Goal: Information Seeking & Learning: Compare options

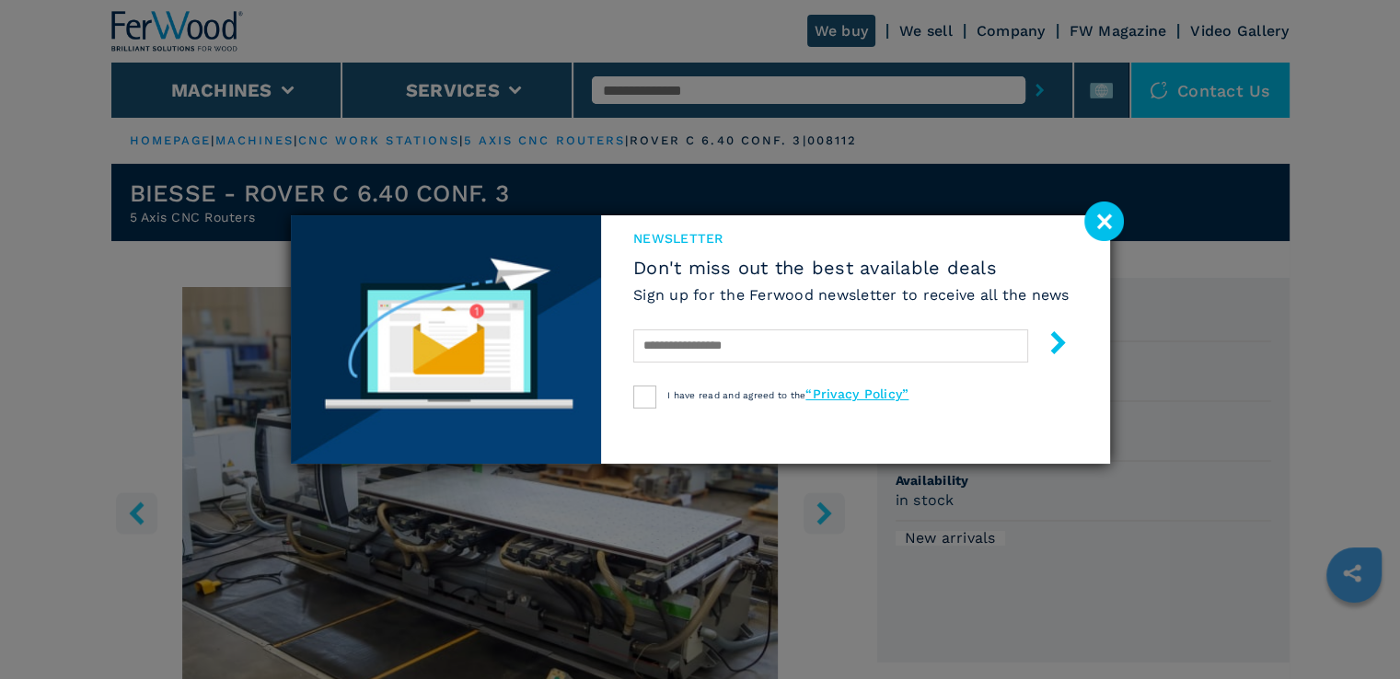
click at [1105, 227] on image at bounding box center [1104, 222] width 40 height 40
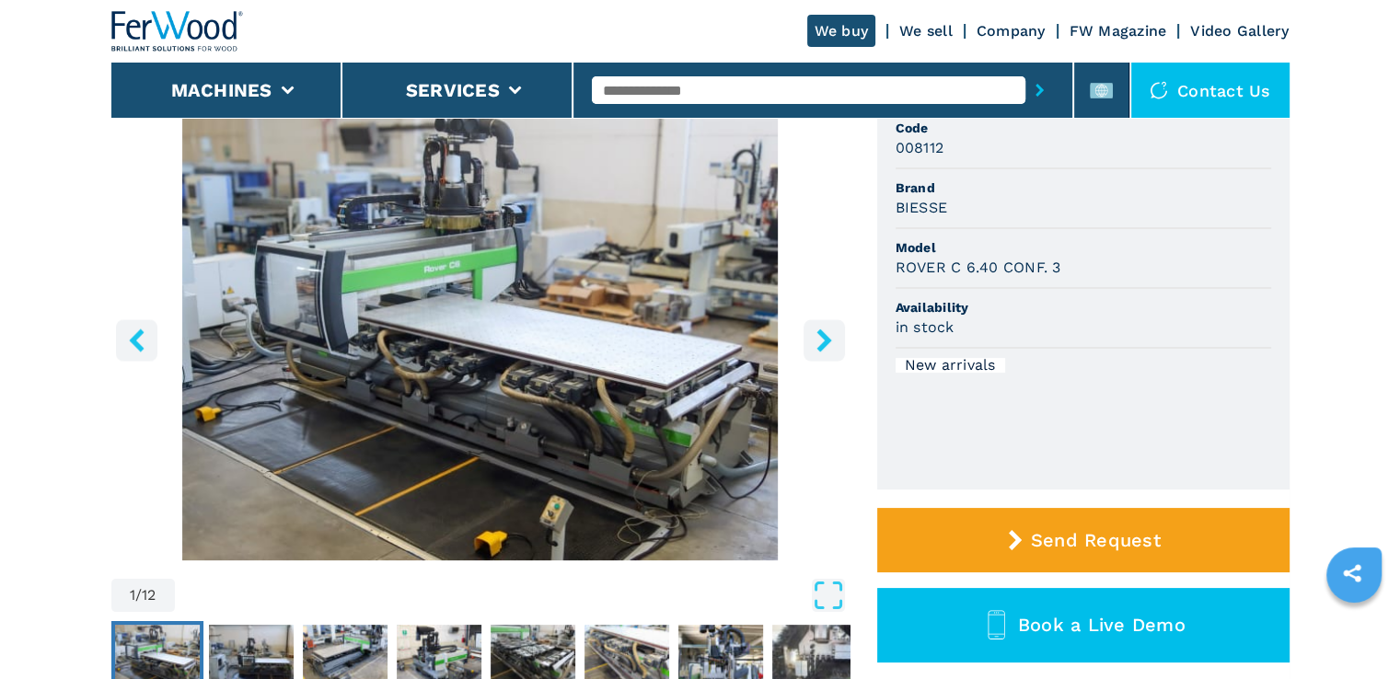
scroll to position [170, 0]
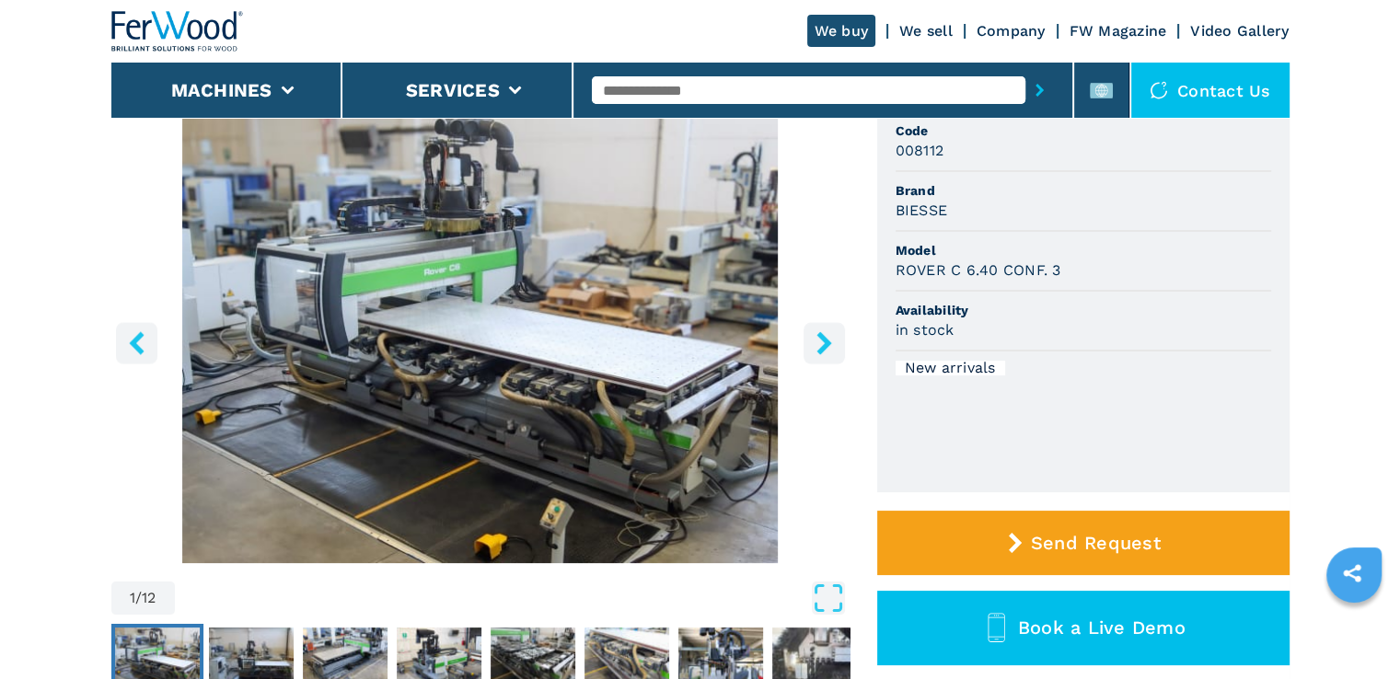
click at [824, 334] on icon "right-button" at bounding box center [824, 342] width 23 height 23
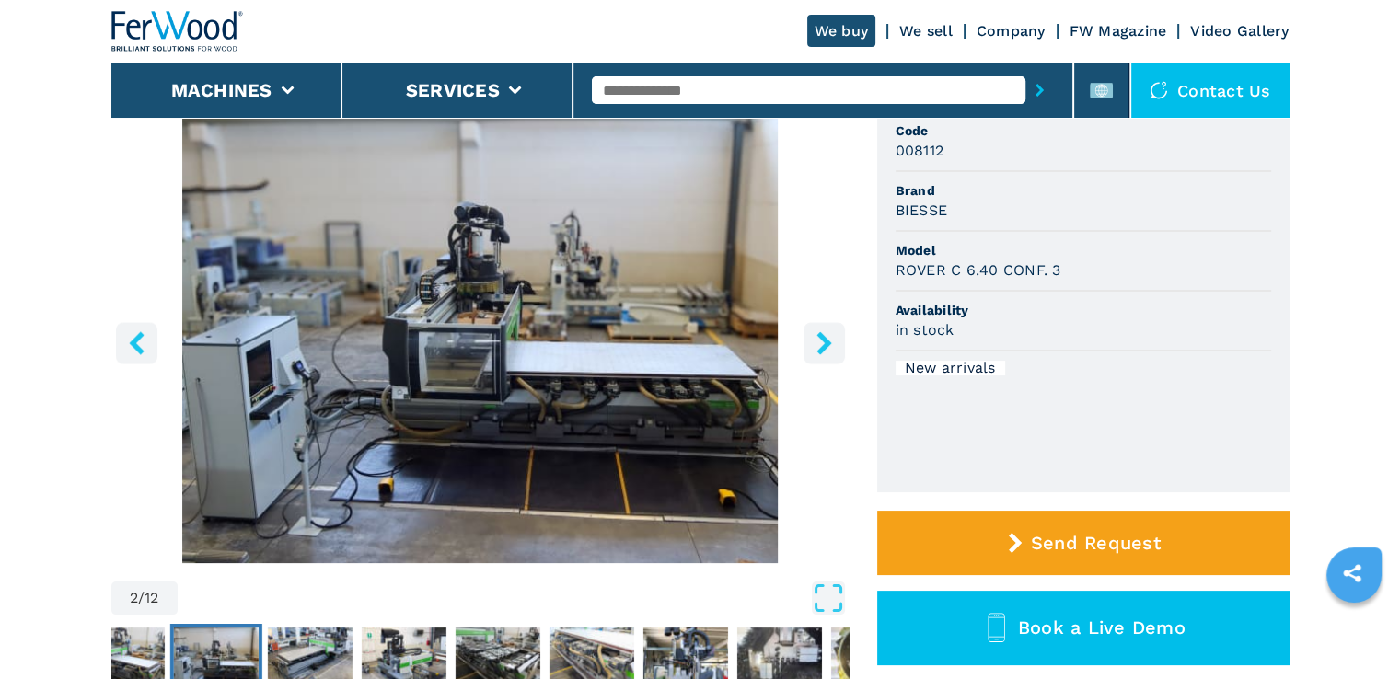
click at [824, 334] on icon "right-button" at bounding box center [824, 342] width 23 height 23
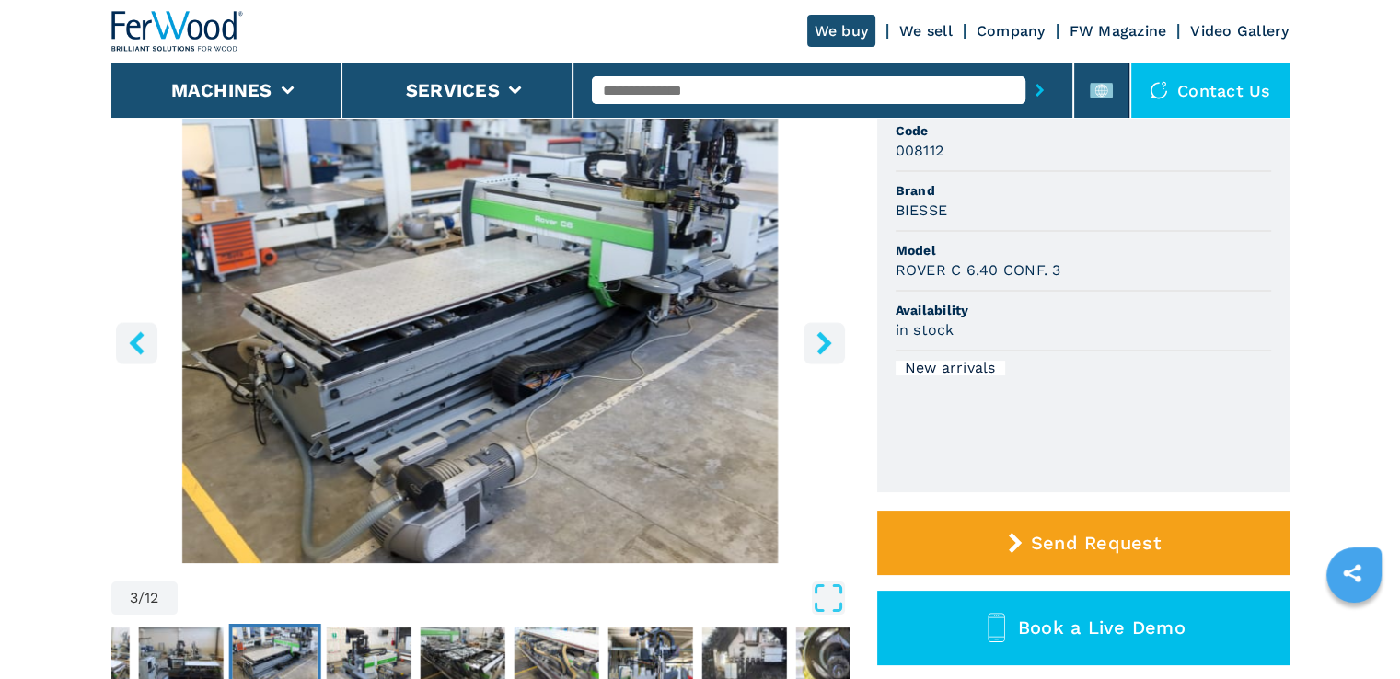
click at [824, 334] on icon "right-button" at bounding box center [824, 342] width 23 height 23
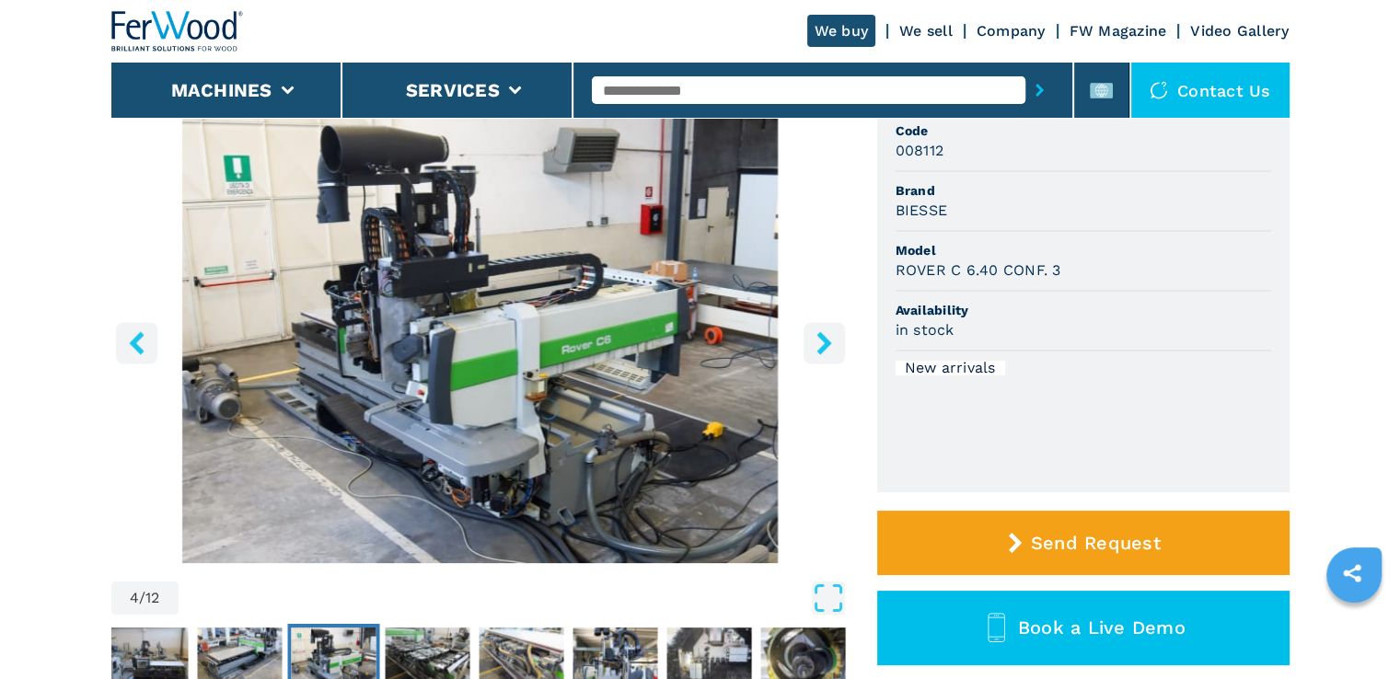
click at [824, 334] on icon "right-button" at bounding box center [824, 342] width 23 height 23
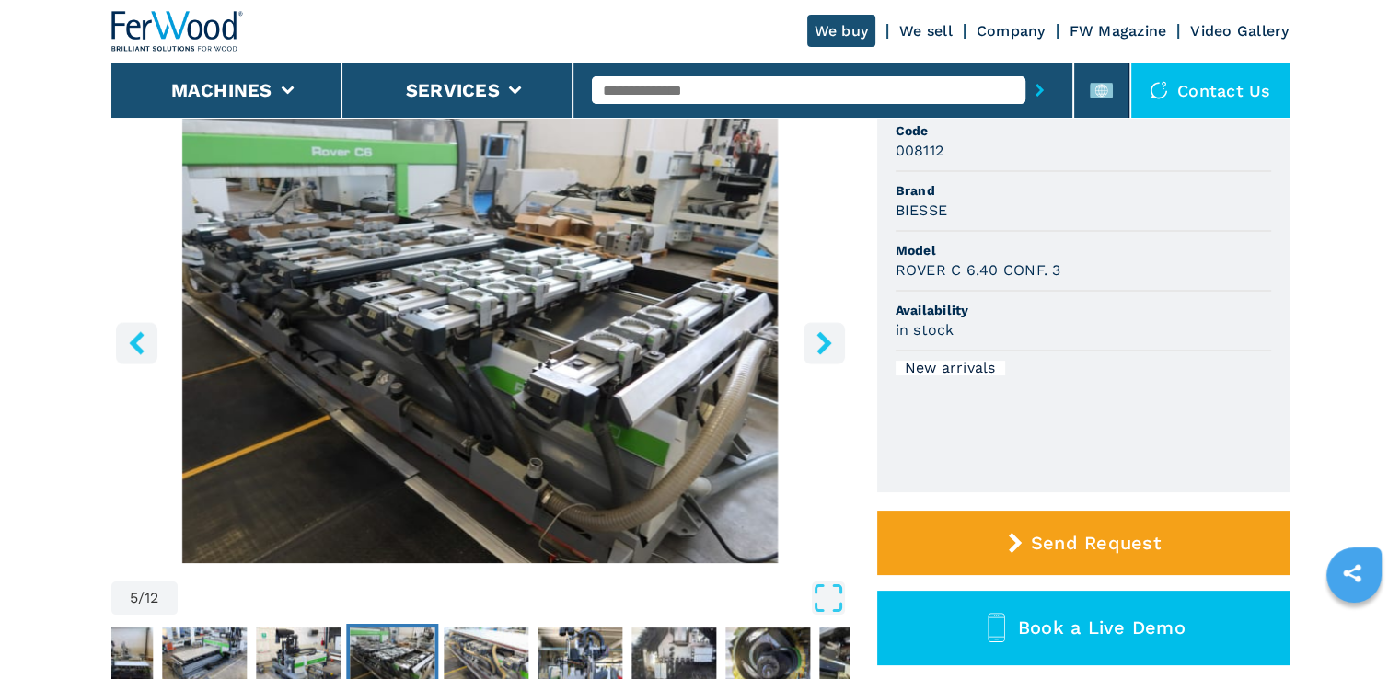
click at [824, 334] on icon "right-button" at bounding box center [824, 342] width 23 height 23
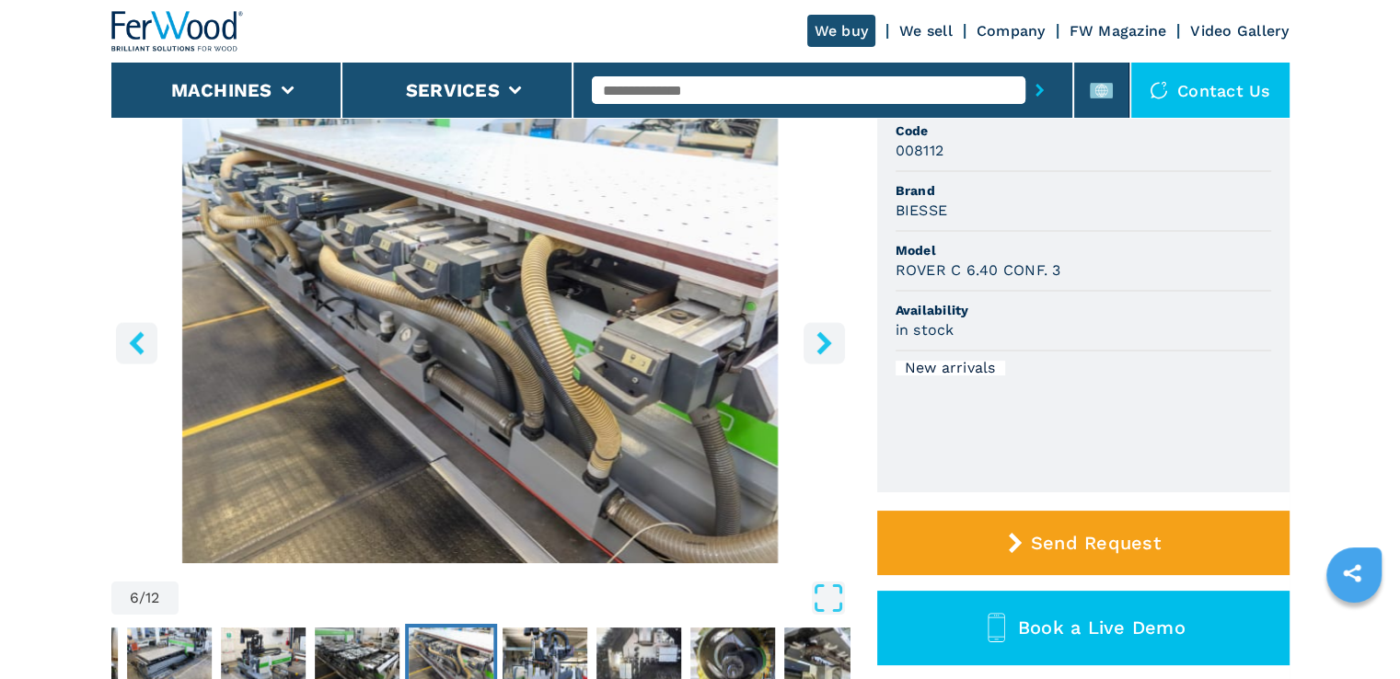
click at [824, 334] on icon "right-button" at bounding box center [824, 342] width 23 height 23
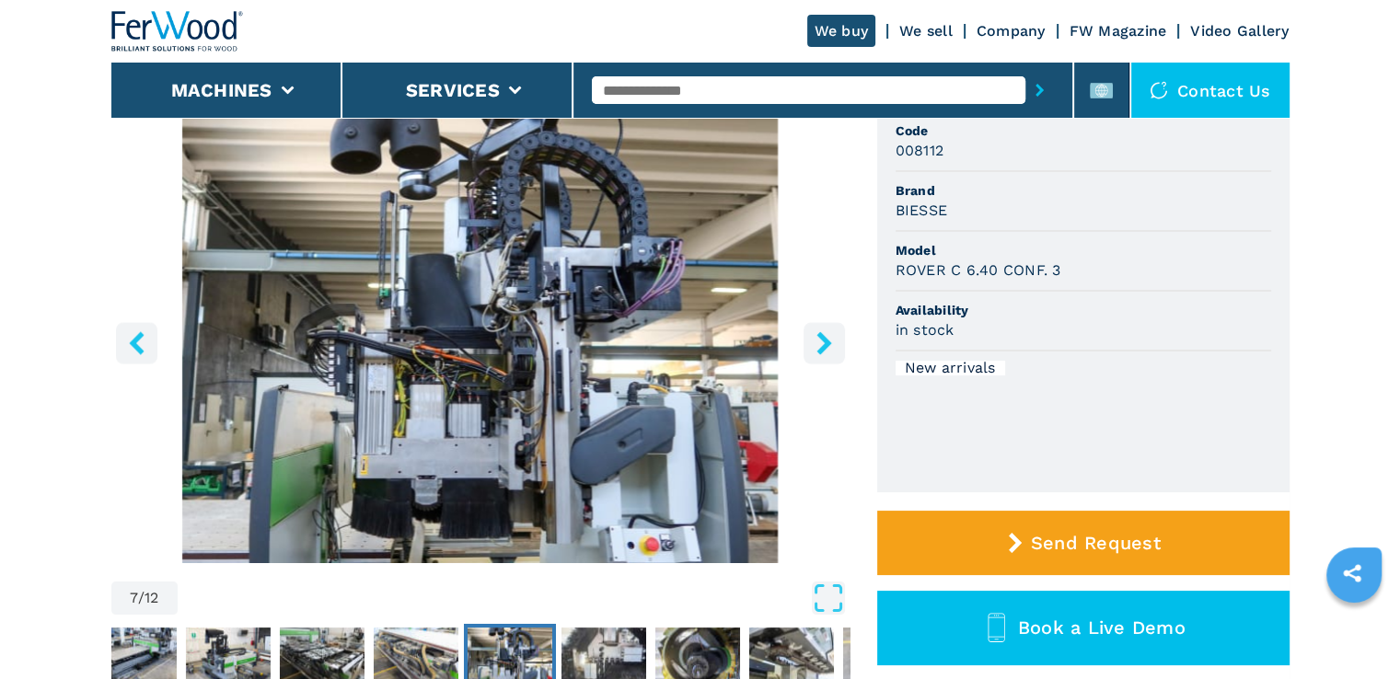
click at [824, 334] on icon "right-button" at bounding box center [824, 342] width 23 height 23
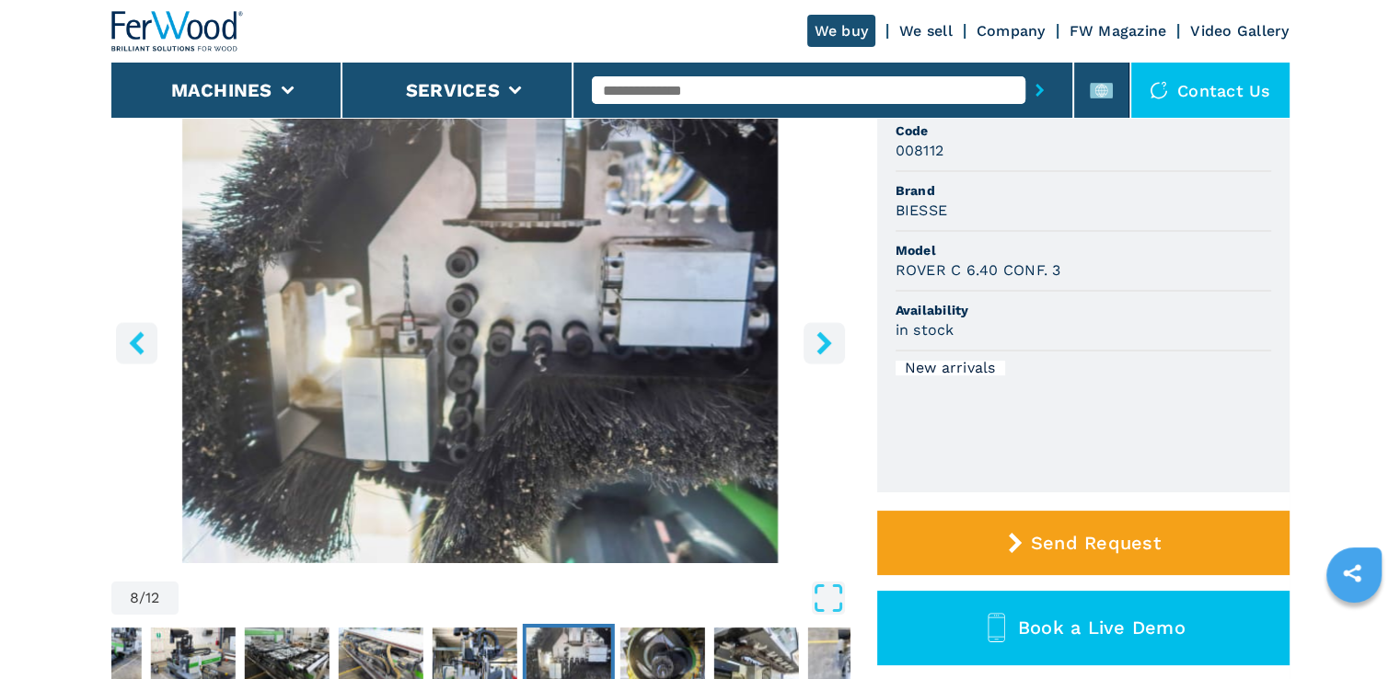
click at [824, 334] on icon "right-button" at bounding box center [824, 342] width 23 height 23
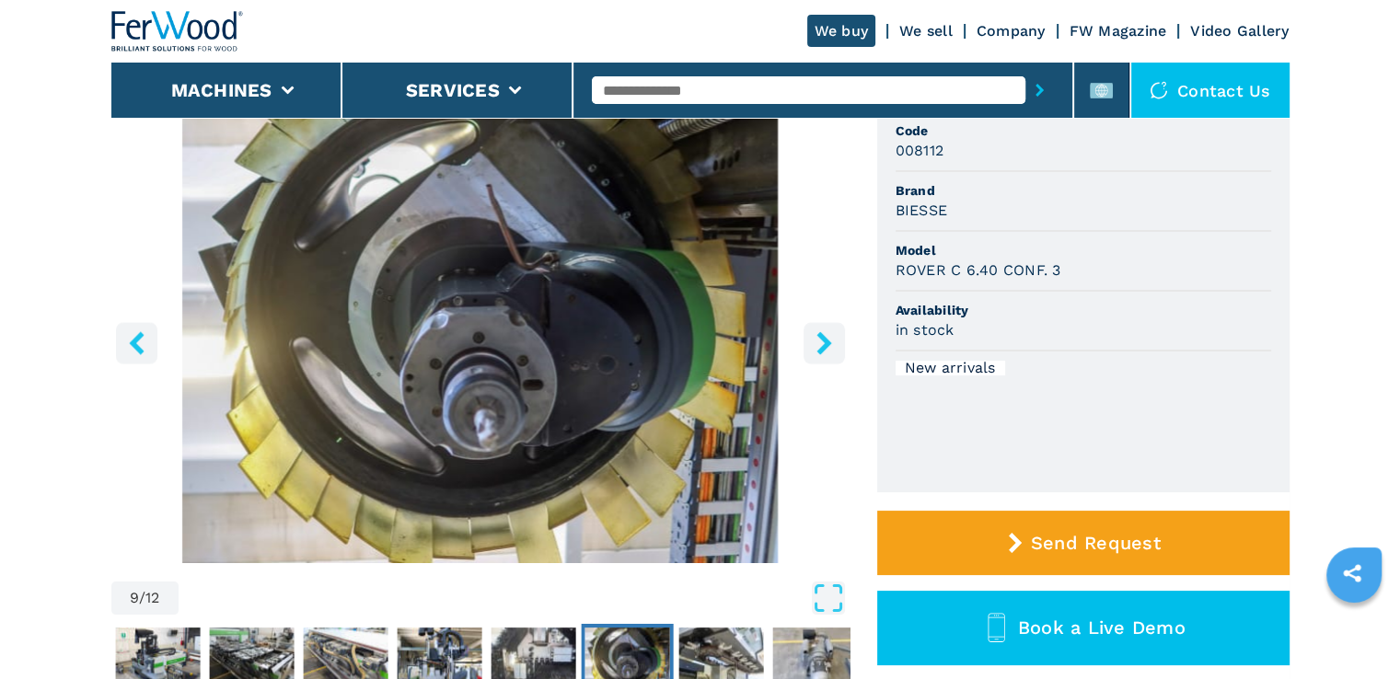
click at [824, 334] on icon "right-button" at bounding box center [824, 342] width 23 height 23
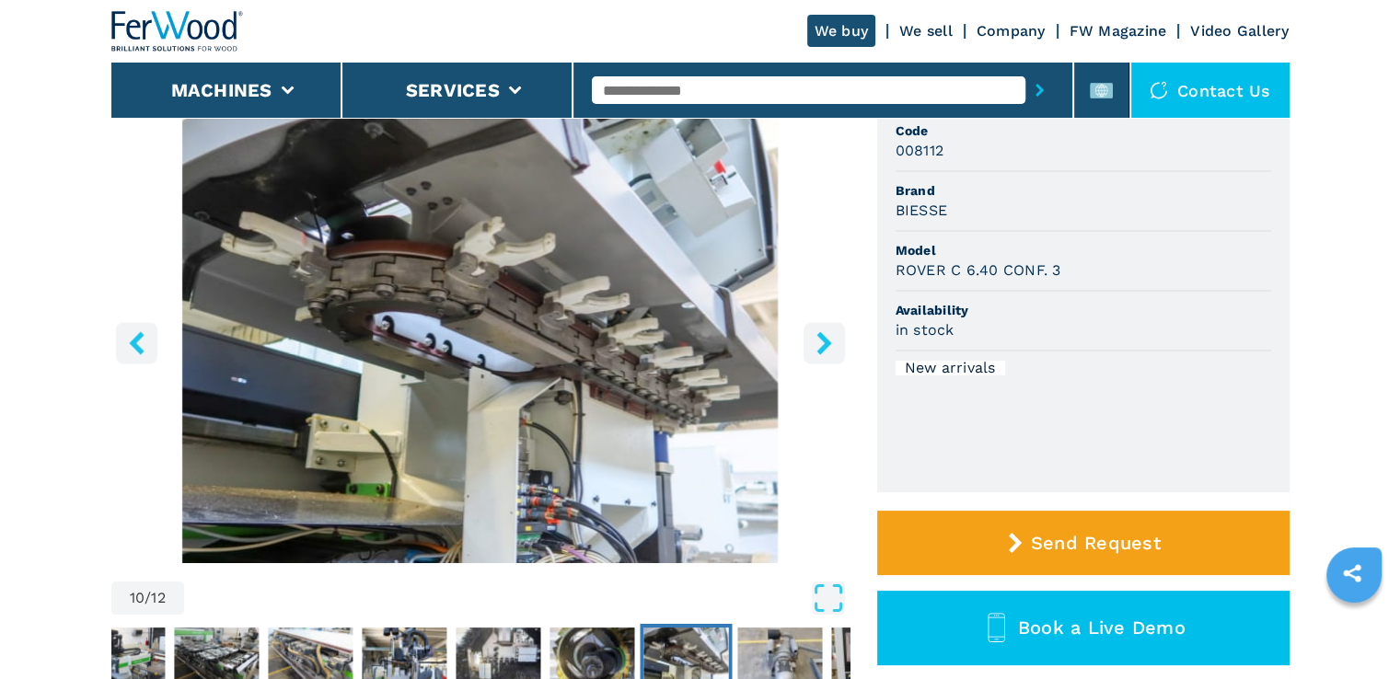
click at [133, 342] on icon "left-button" at bounding box center [136, 342] width 15 height 23
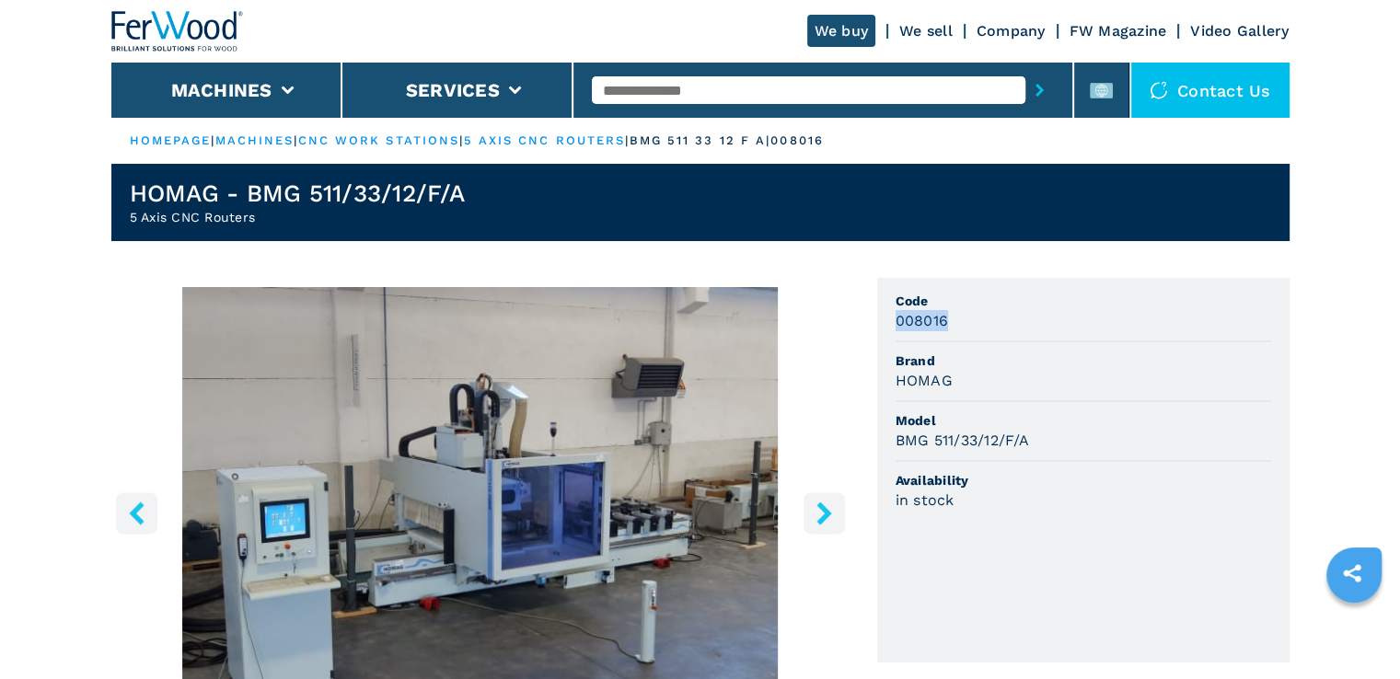
drag, startPoint x: 1275, startPoint y: 262, endPoint x: 1266, endPoint y: 319, distance: 57.8
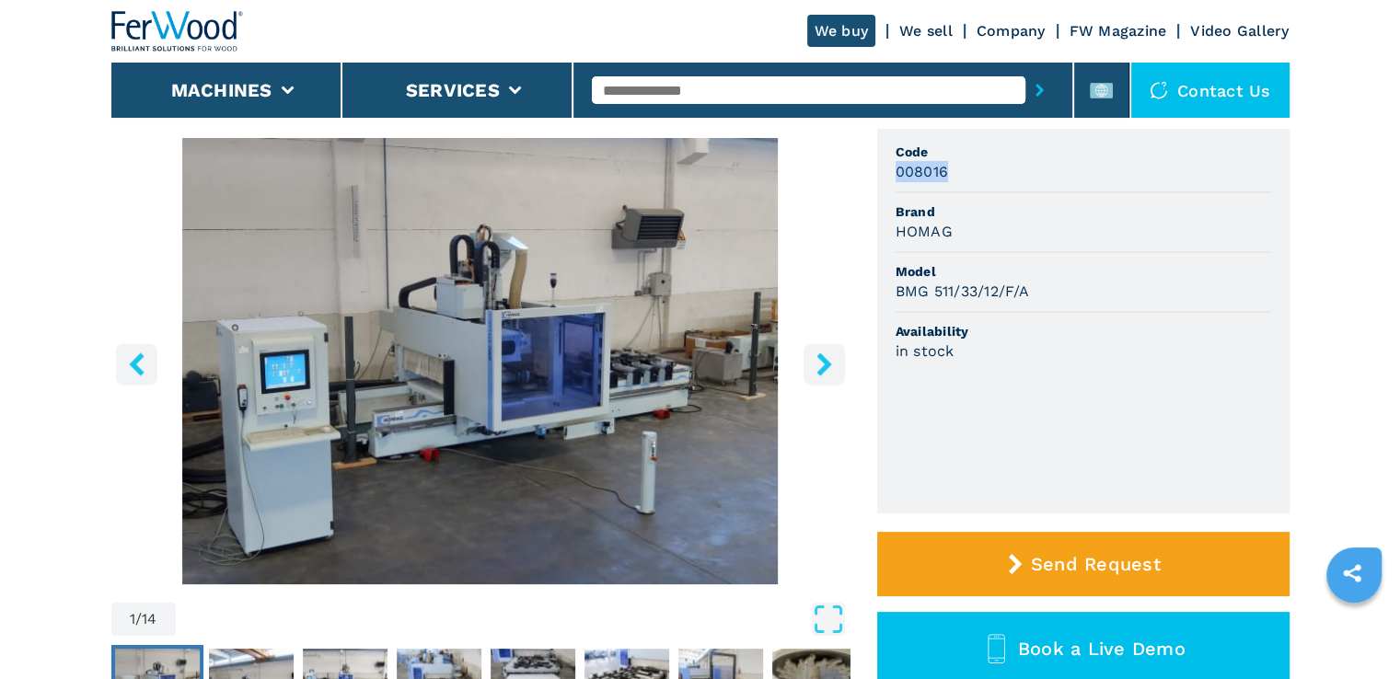
scroll to position [145, 0]
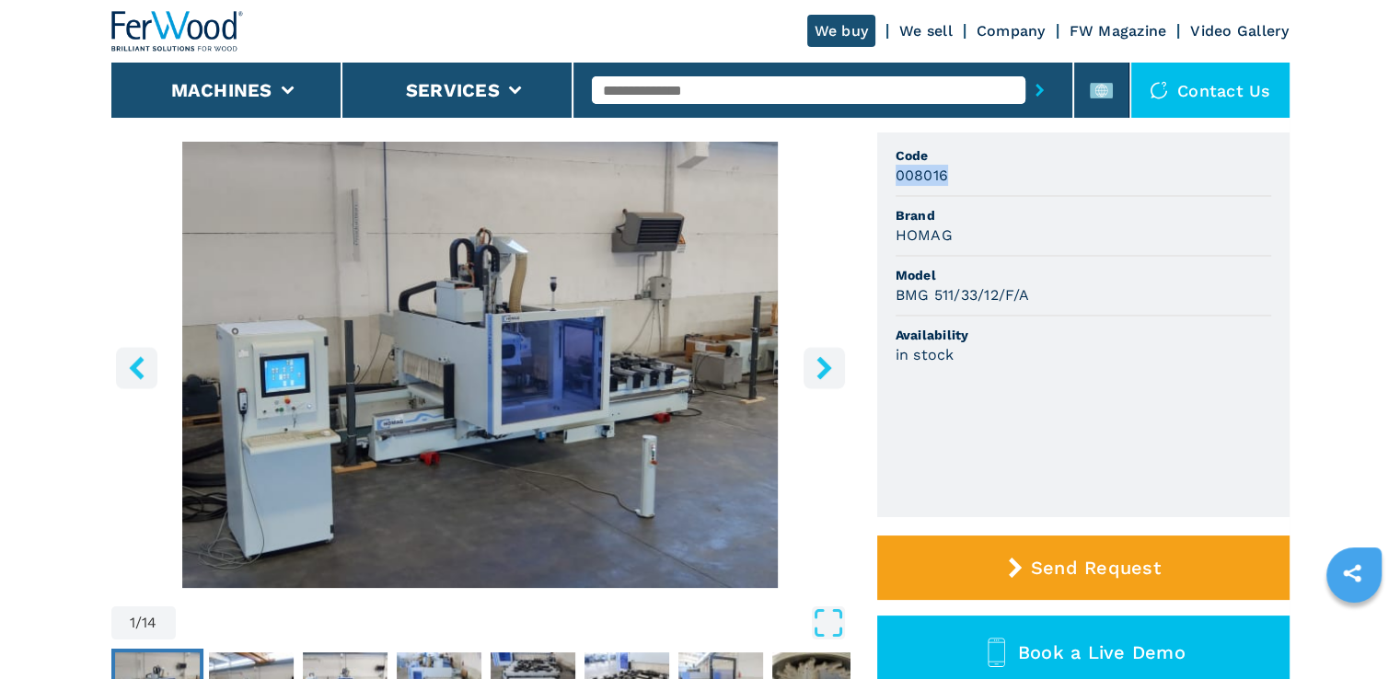
click at [822, 373] on icon "right-button" at bounding box center [823, 367] width 15 height 23
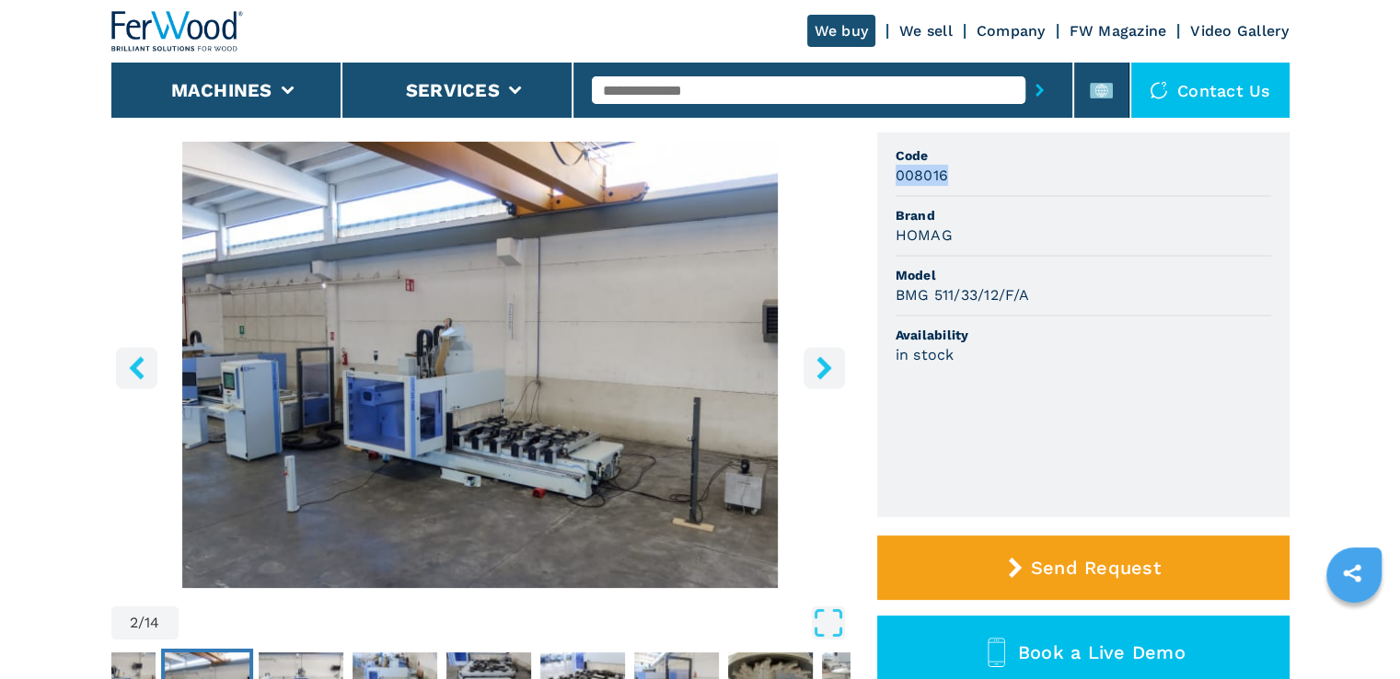
click at [822, 373] on icon "right-button" at bounding box center [823, 367] width 15 height 23
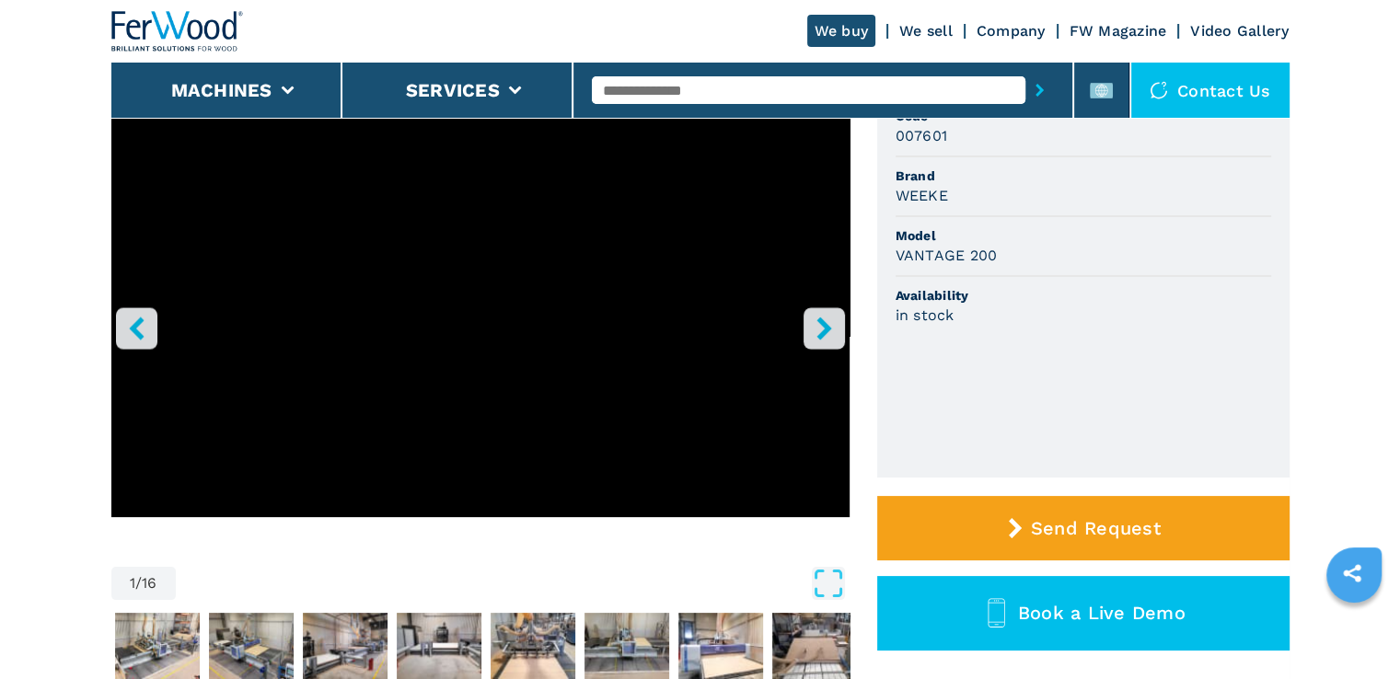
scroll to position [195, 0]
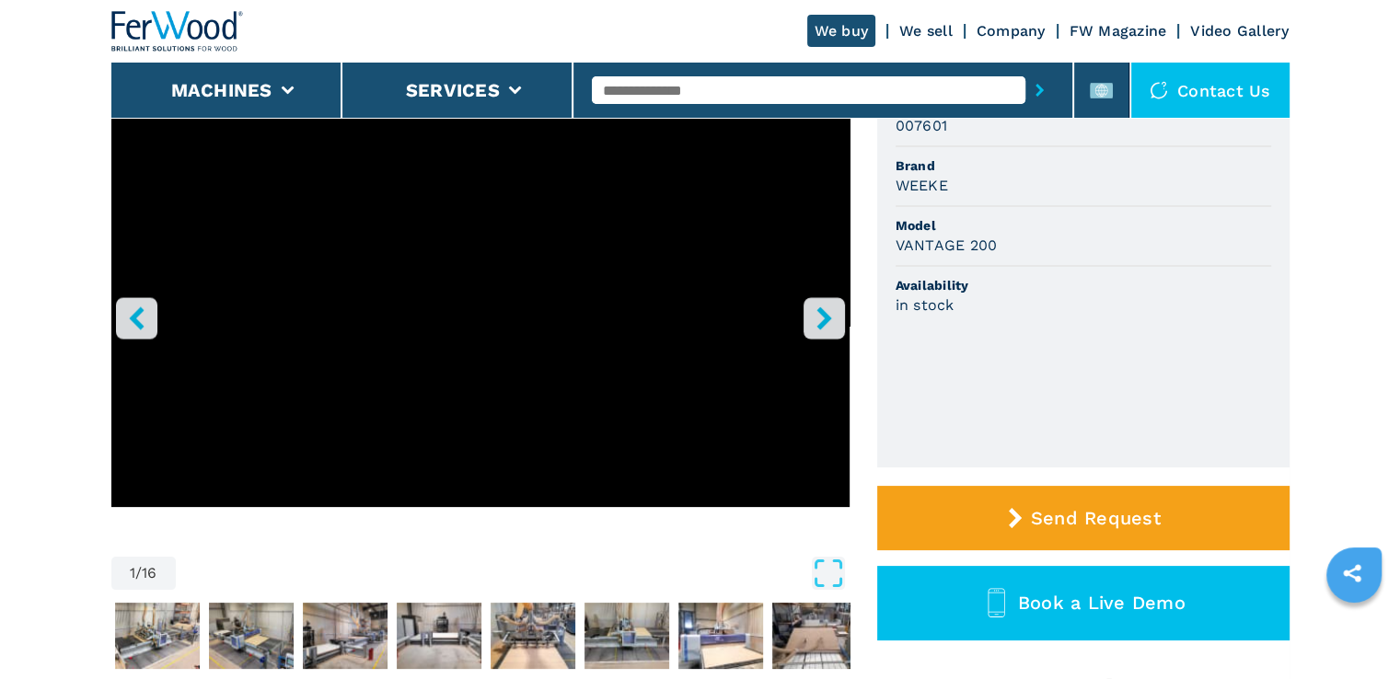
click at [824, 316] on icon "right-button" at bounding box center [823, 317] width 15 height 23
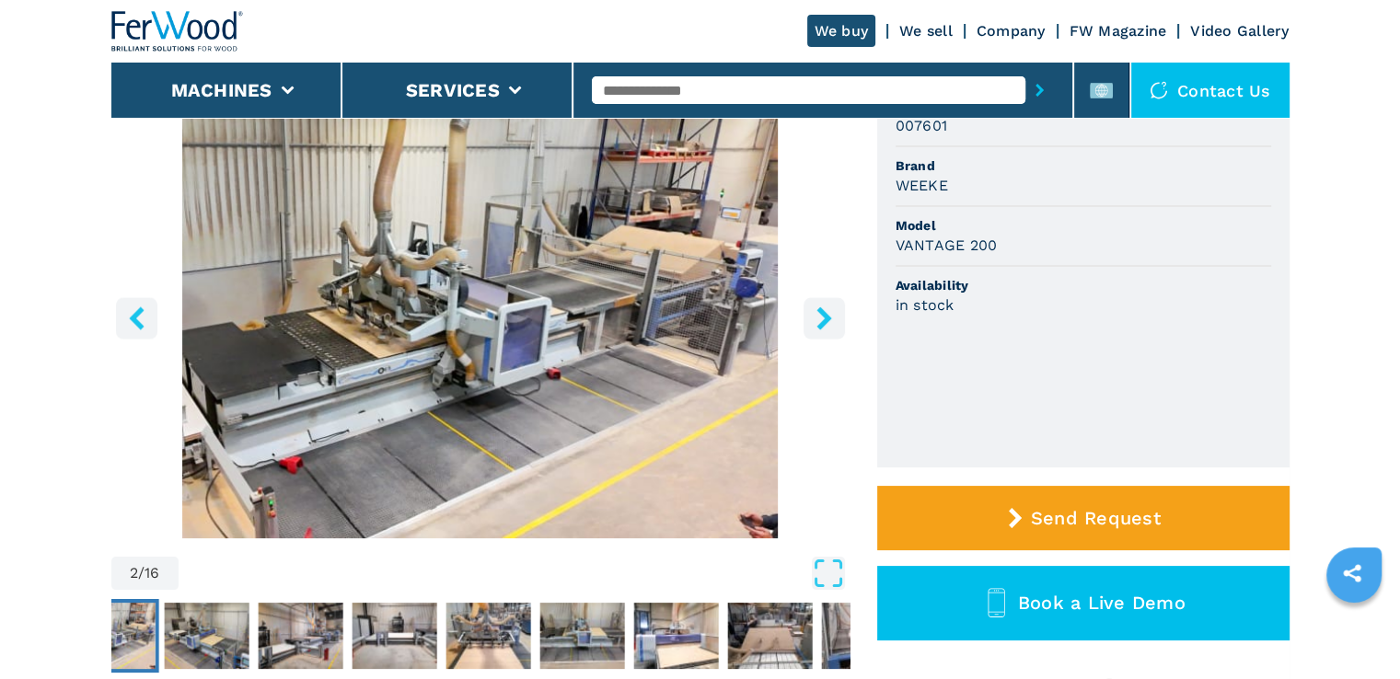
click at [824, 316] on icon "right-button" at bounding box center [823, 317] width 15 height 23
